Goal: Communication & Community: Answer question/provide support

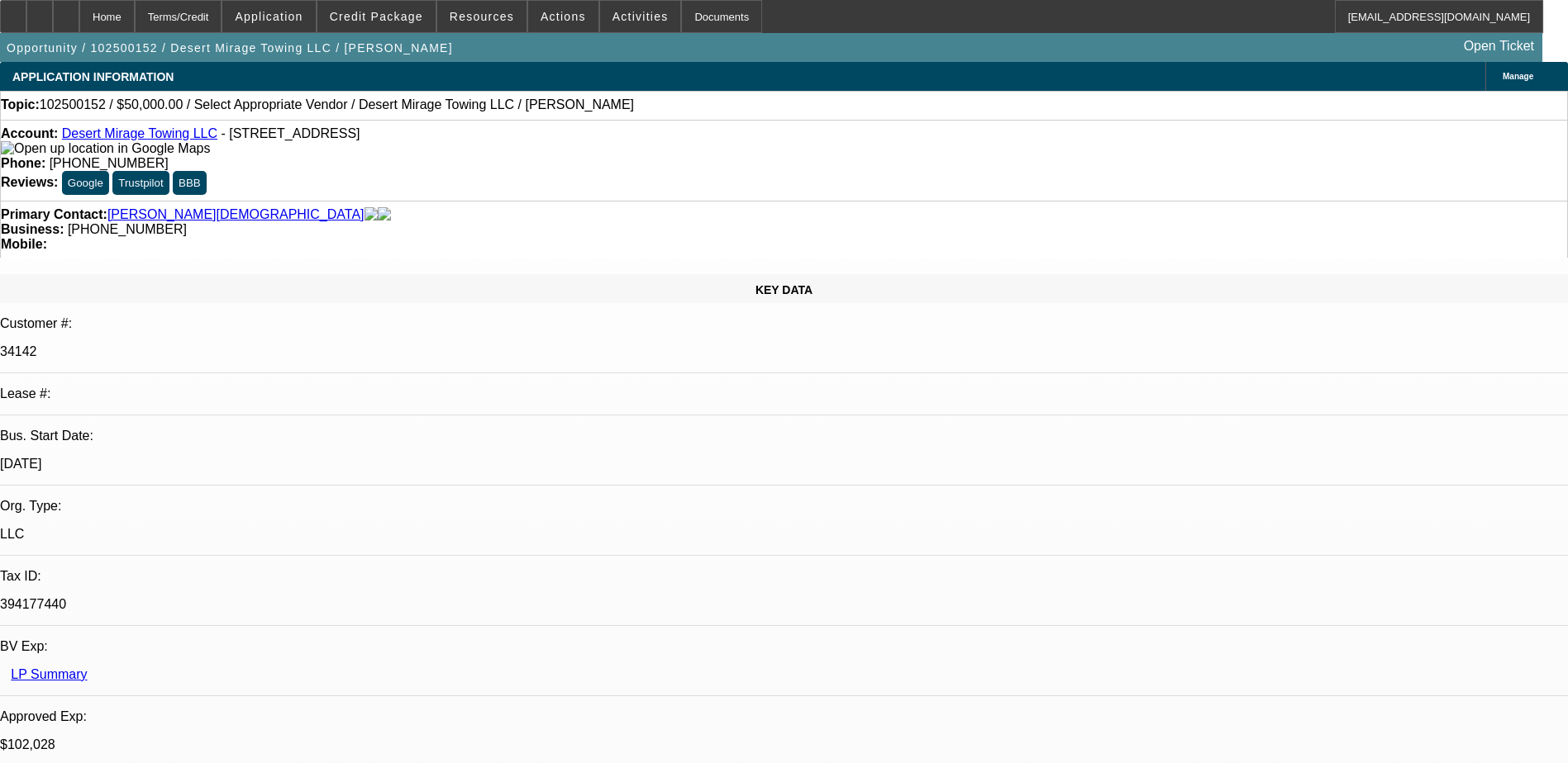
select select "0"
select select "2"
select select "0.1"
select select "1"
select select "2"
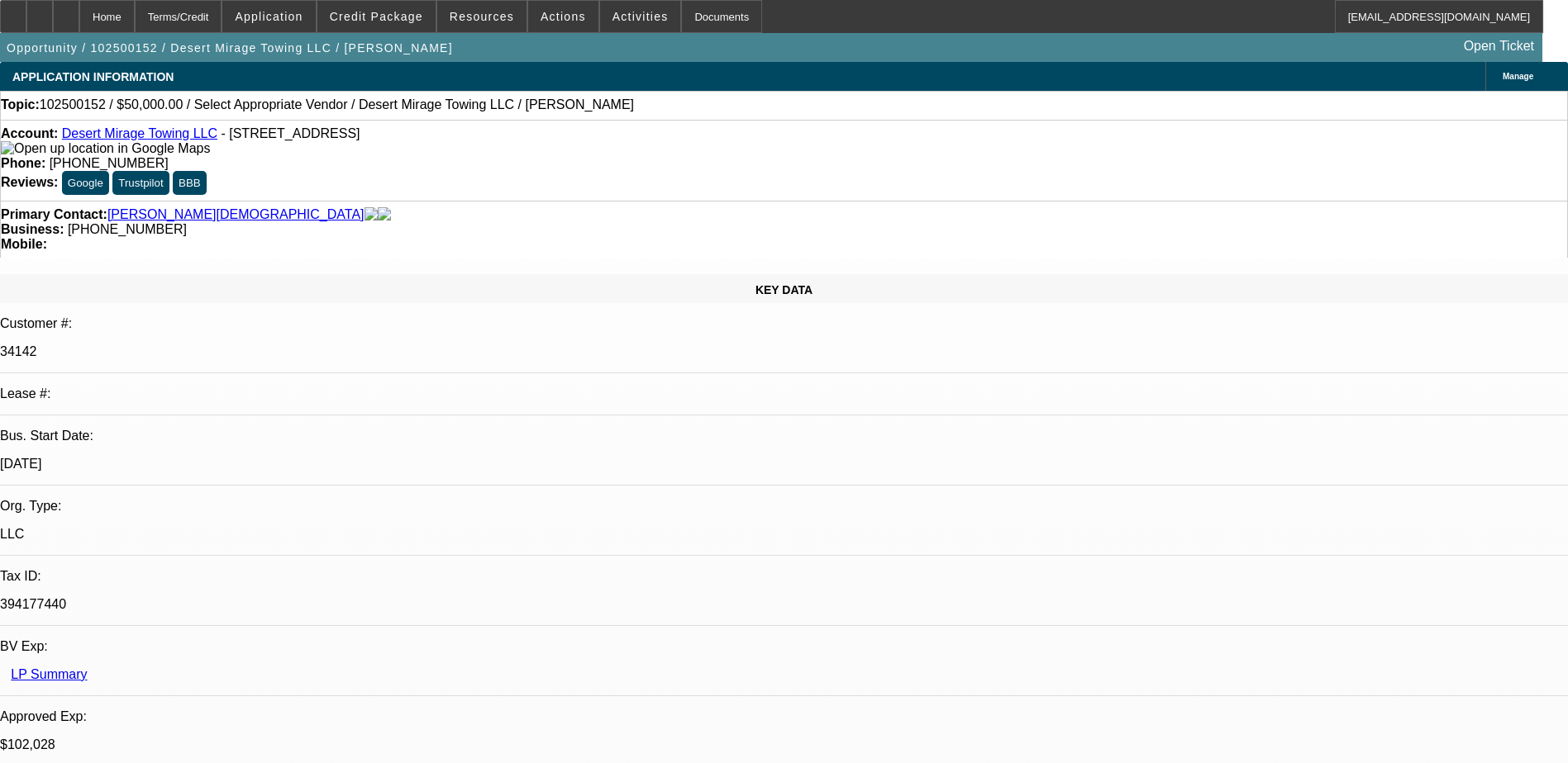
select select "4"
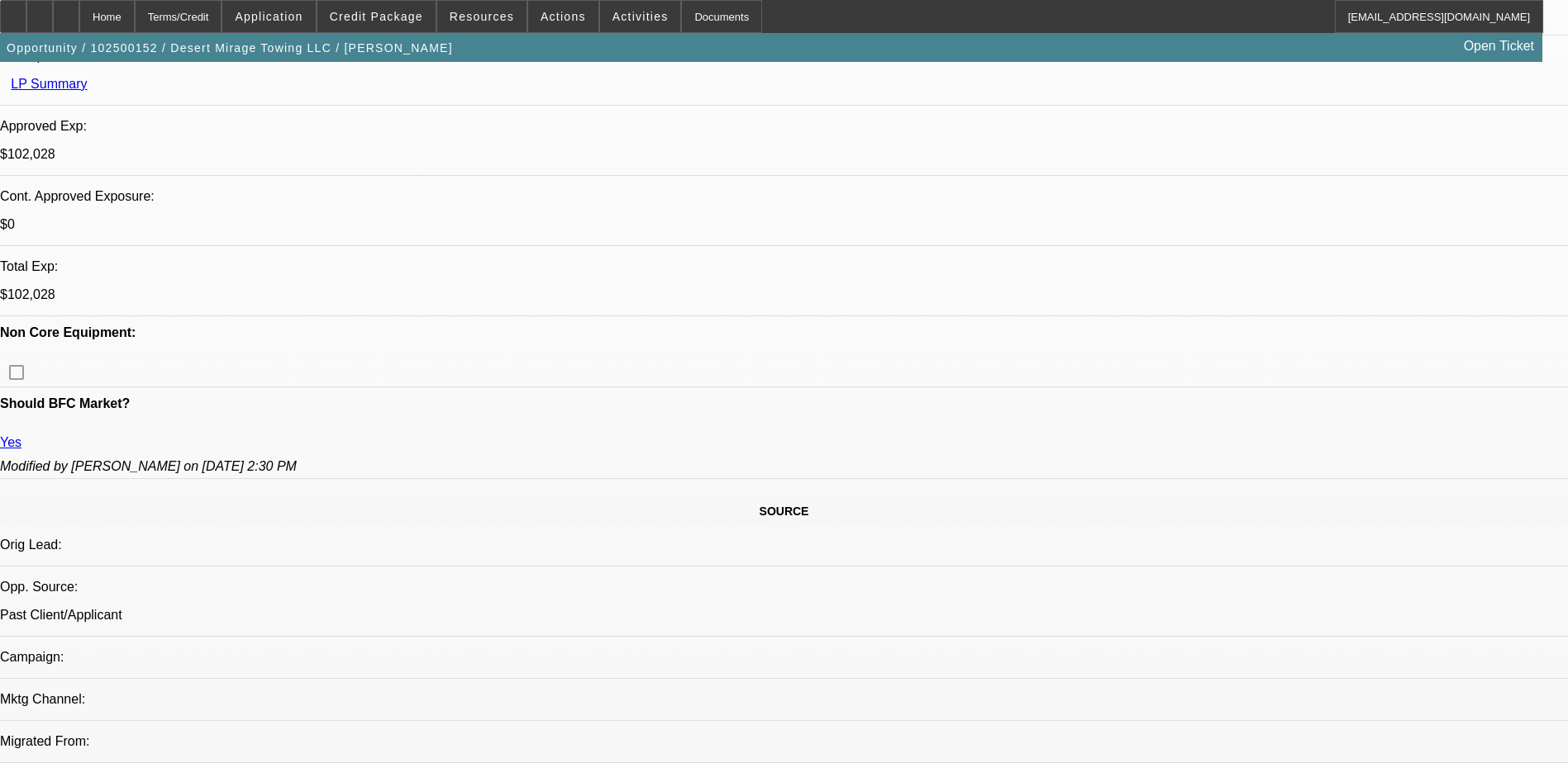
scroll to position [312, 0]
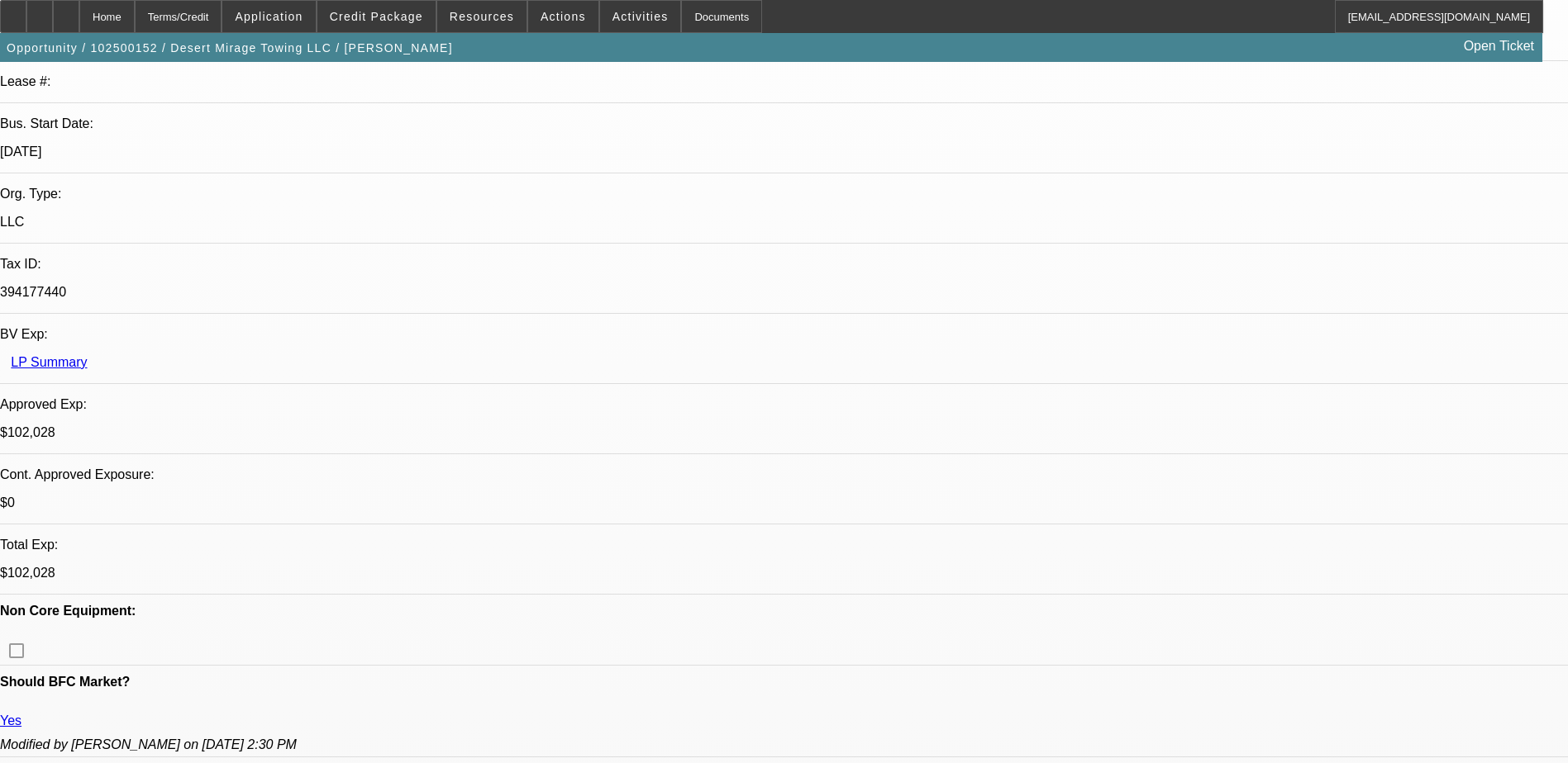
radio input "true"
type textarea "NEW CONTRACT, NO PAYMENT MADE YET."
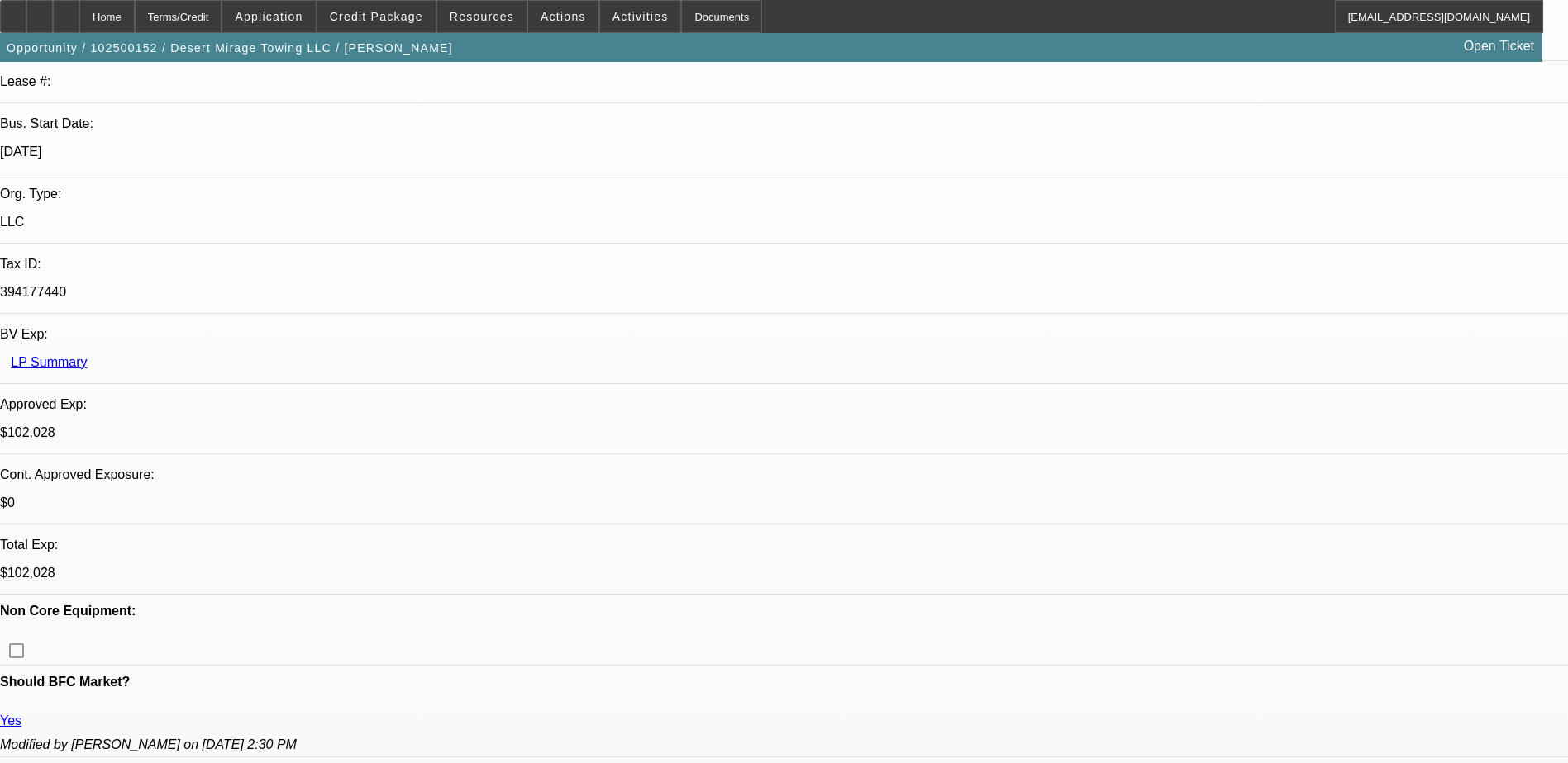
radio input "true"
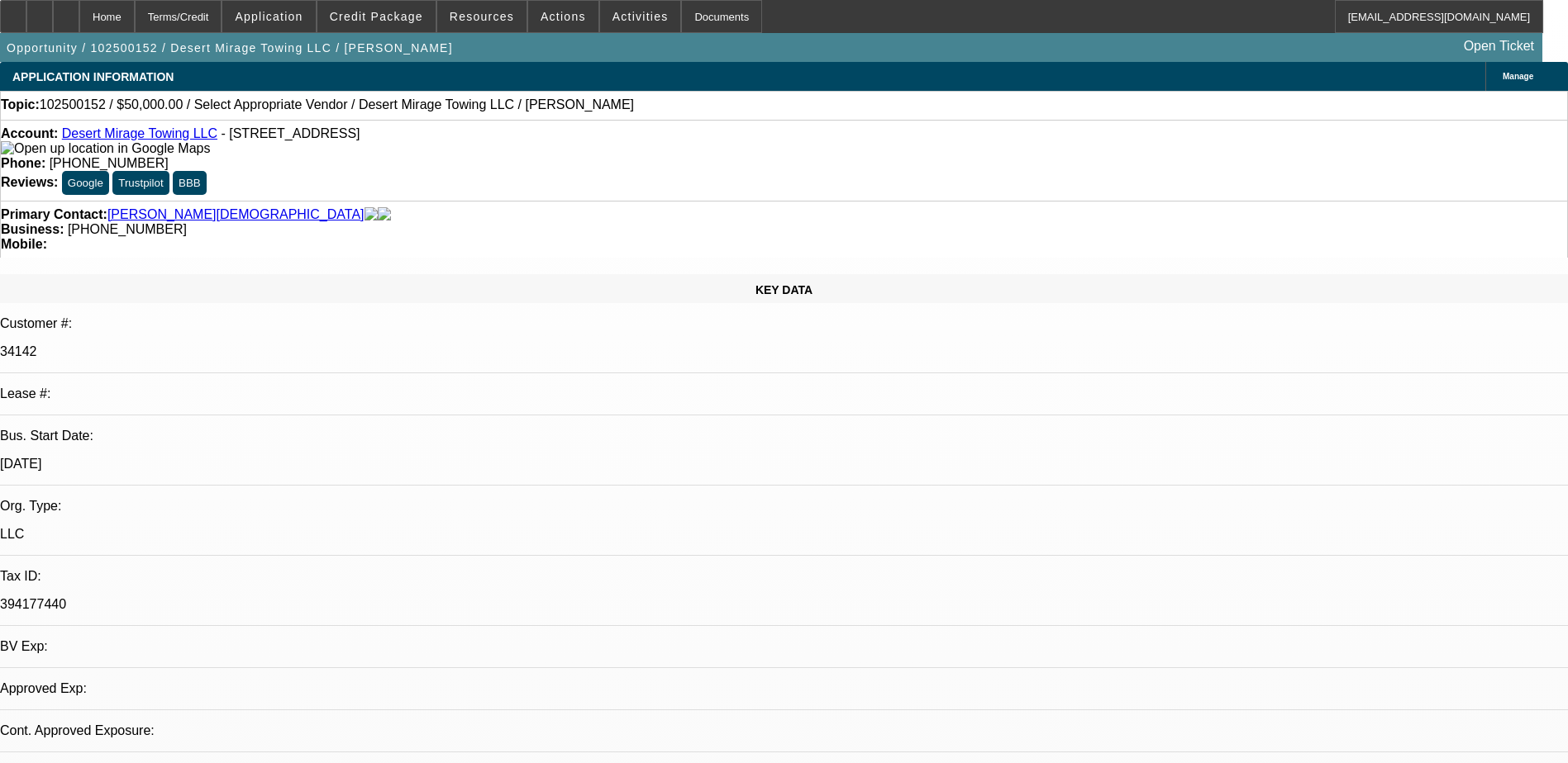
select select "0"
select select "2"
select select "0.1"
select select "1"
select select "2"
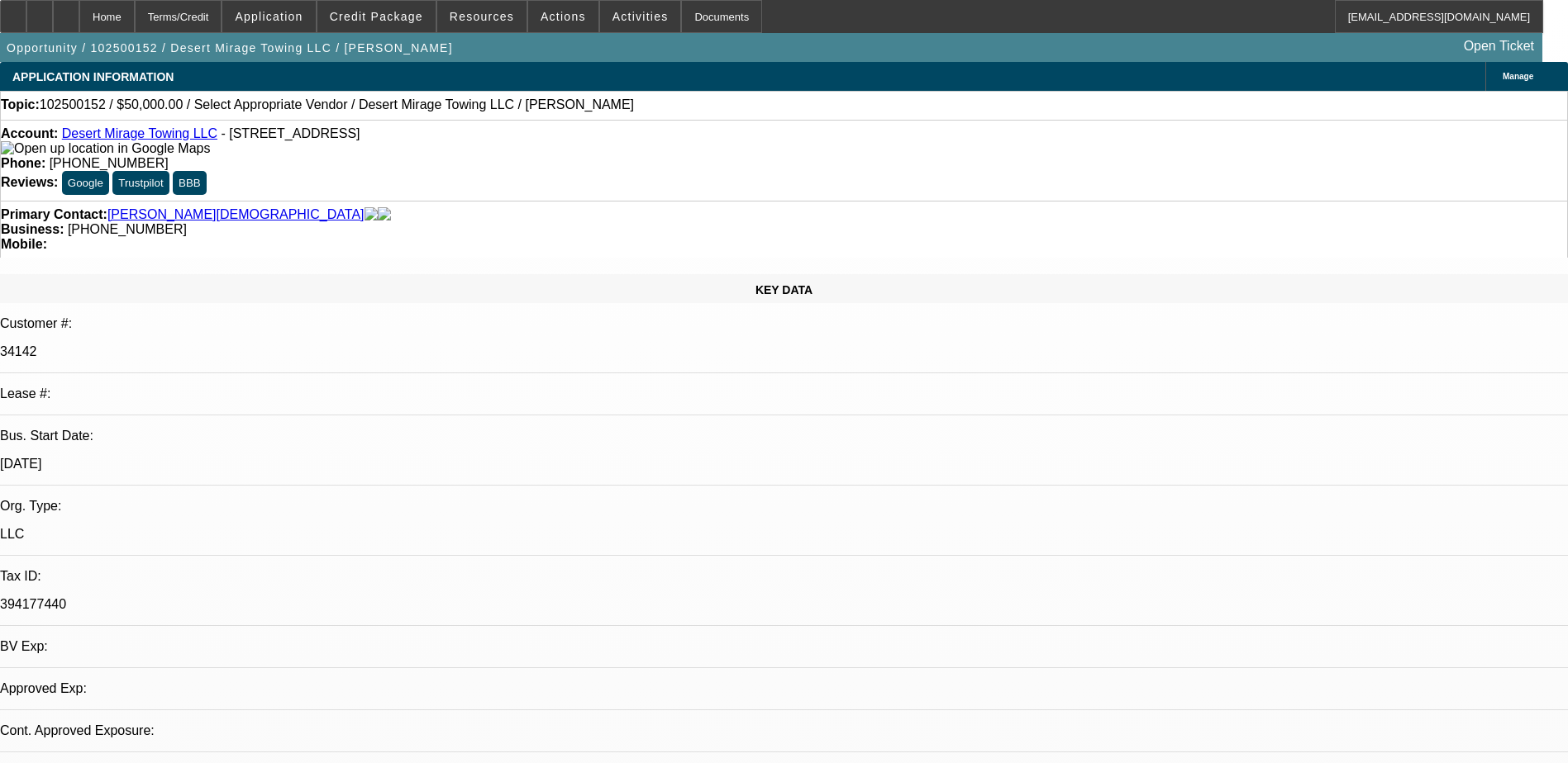
select select "4"
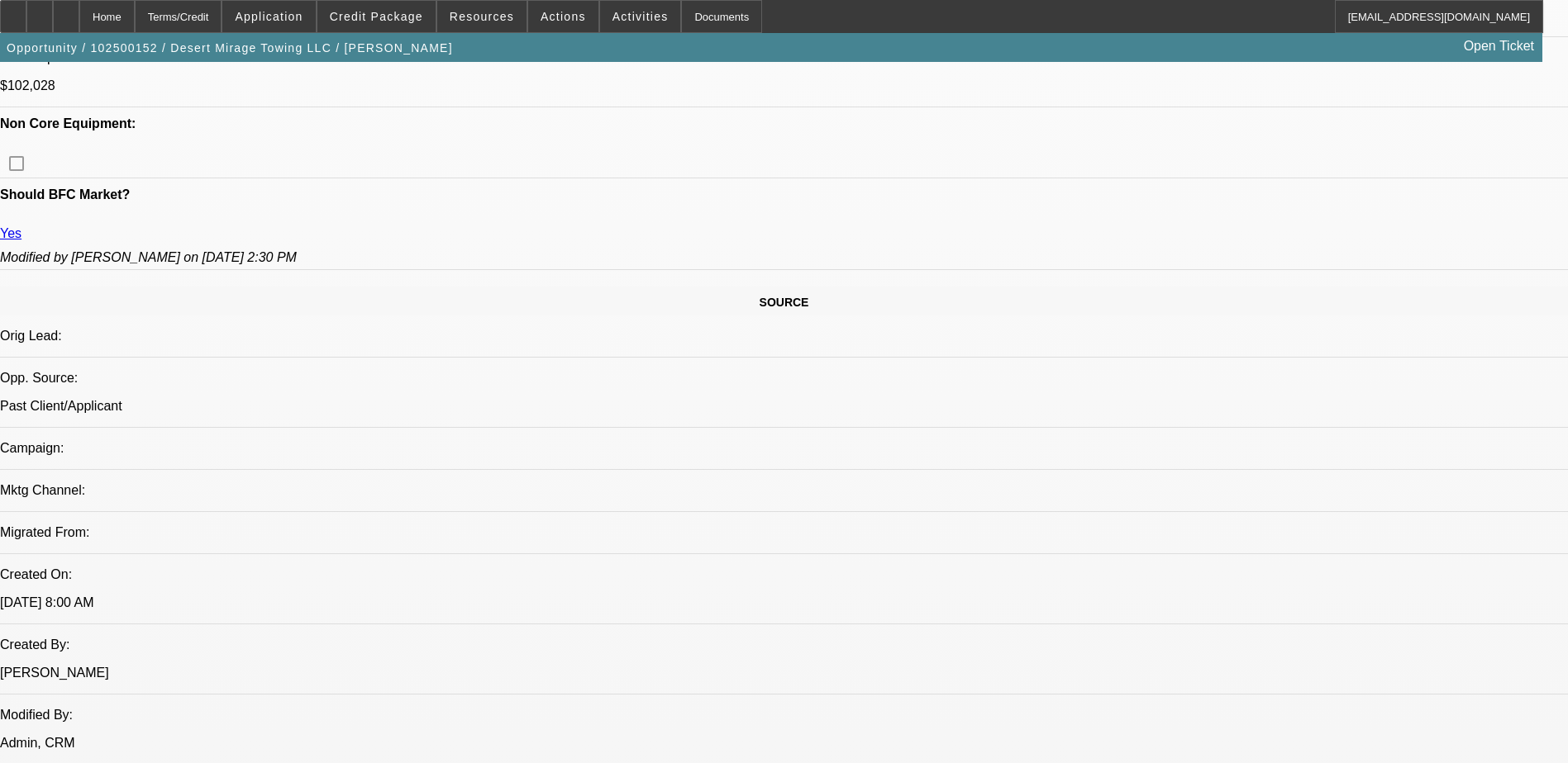
scroll to position [661, 0]
